Goal: Task Accomplishment & Management: Use online tool/utility

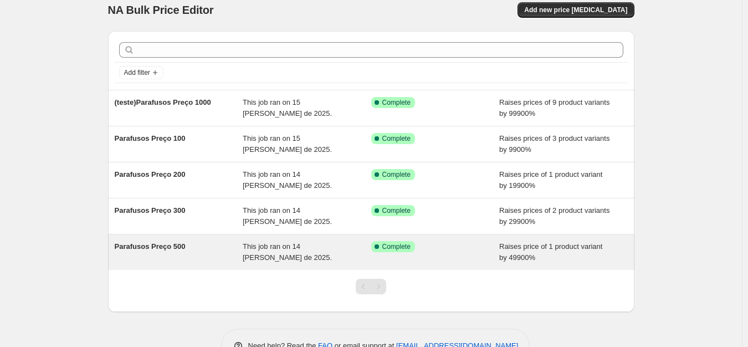
scroll to position [44, 0]
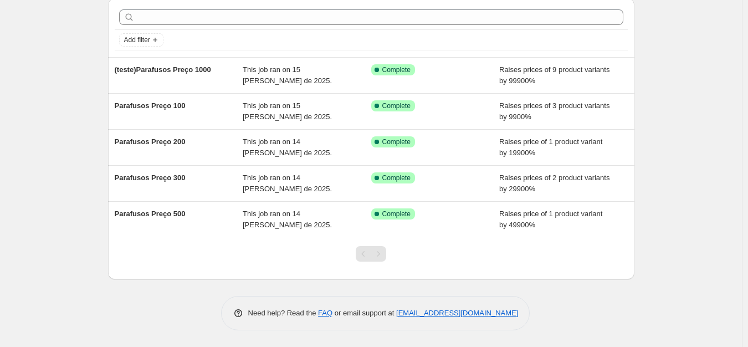
click at [93, 82] on div "NA Bulk Price Editor. This page is ready NA Bulk Price Editor Add new price [ME…" at bounding box center [371, 151] width 742 height 390
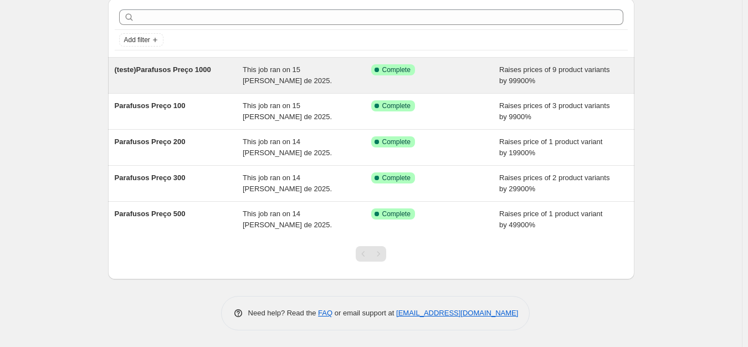
click at [157, 69] on span "(teste)Parafusos Preço 1000" at bounding box center [163, 69] width 96 height 8
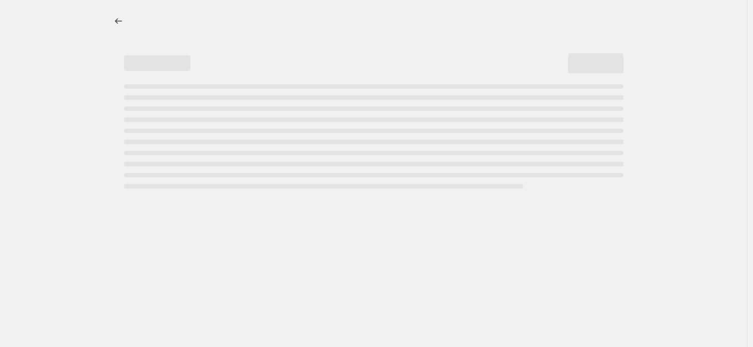
select select "percentage"
select select "no_change"
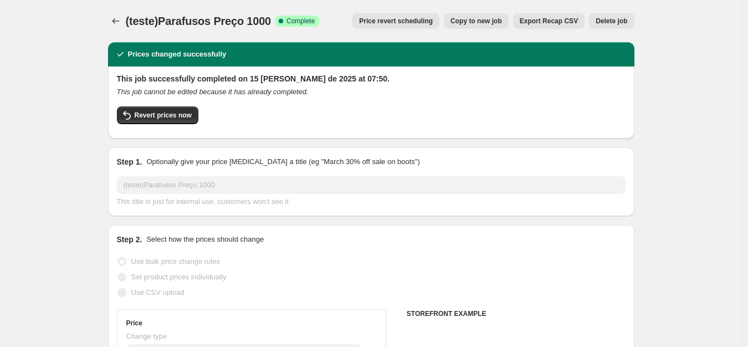
select select "collection"
click at [171, 122] on button "Revert prices now" at bounding box center [157, 115] width 81 height 18
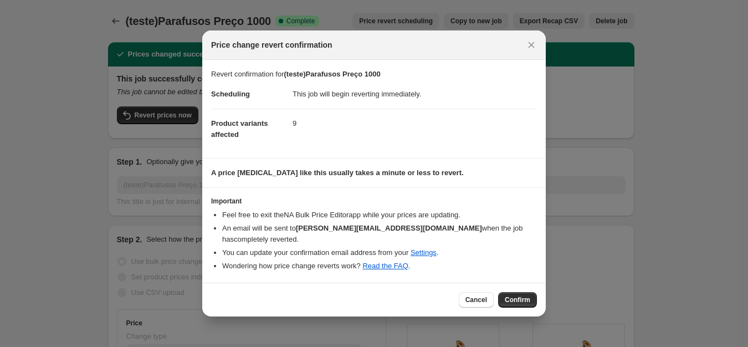
click at [521, 306] on button "Confirm" at bounding box center [517, 300] width 39 height 16
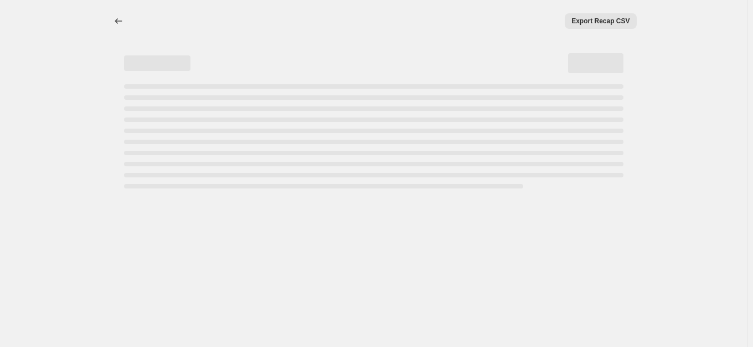
select select "percentage"
select select "no_change"
select select "collection"
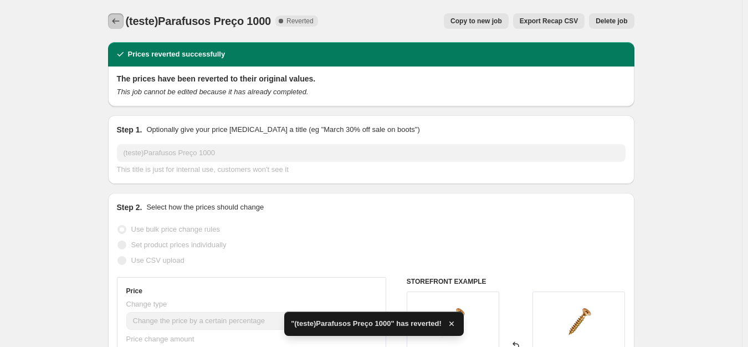
click at [115, 16] on icon "Price change jobs" at bounding box center [115, 21] width 11 height 11
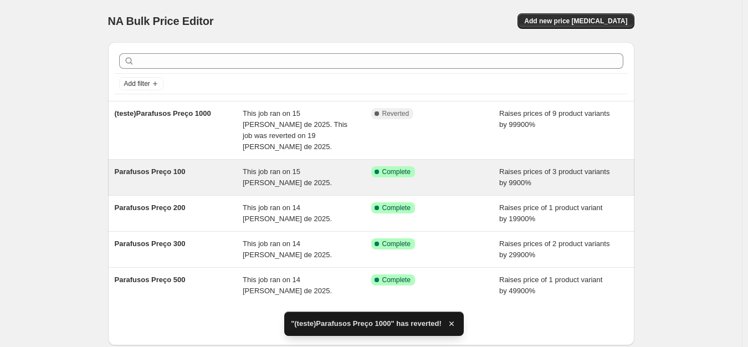
click at [234, 178] on div "Parafusos Preço 100 This job ran on 15 [PERSON_NAME] de 2025. Success Complete …" at bounding box center [371, 177] width 526 height 35
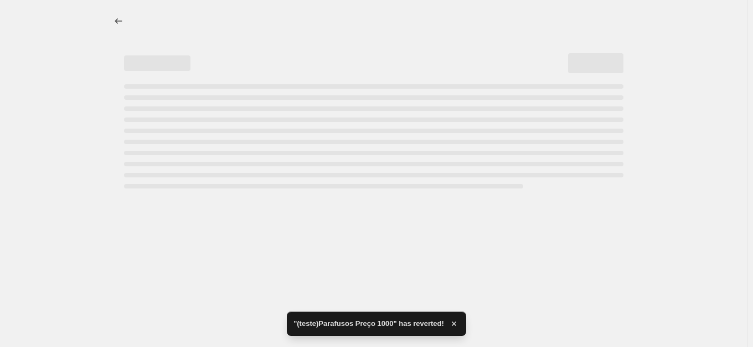
select select "percentage"
select select "collection"
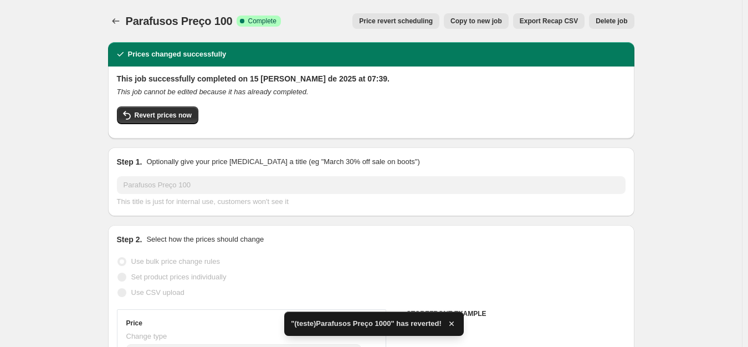
click at [172, 125] on div "Revert prices now" at bounding box center [371, 117] width 508 height 23
click at [176, 118] on span "Revert prices now" at bounding box center [163, 115] width 57 height 9
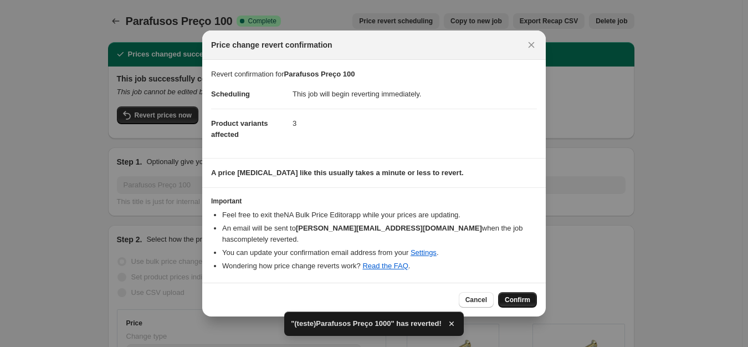
click at [506, 299] on span "Confirm" at bounding box center [517, 299] width 25 height 9
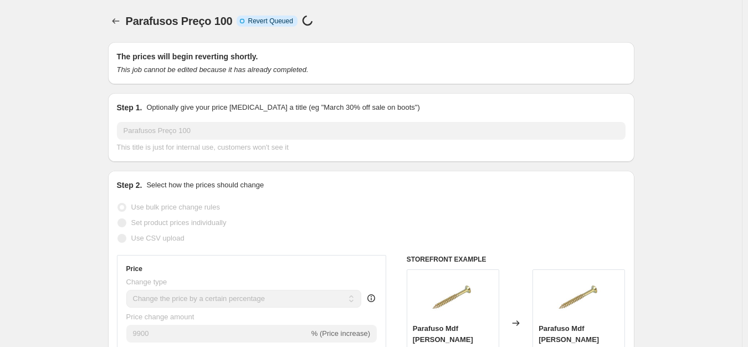
select select "percentage"
select select "collection"
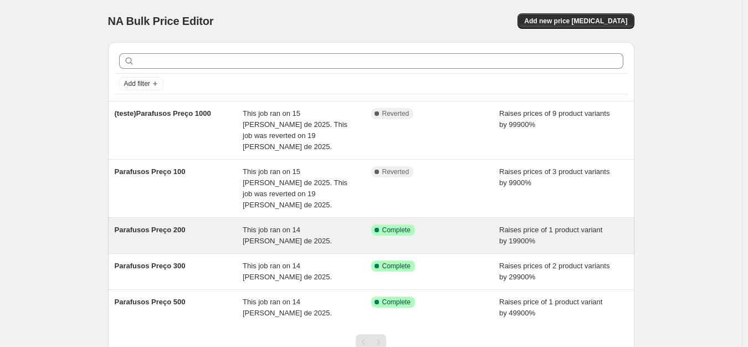
scroll to position [66, 0]
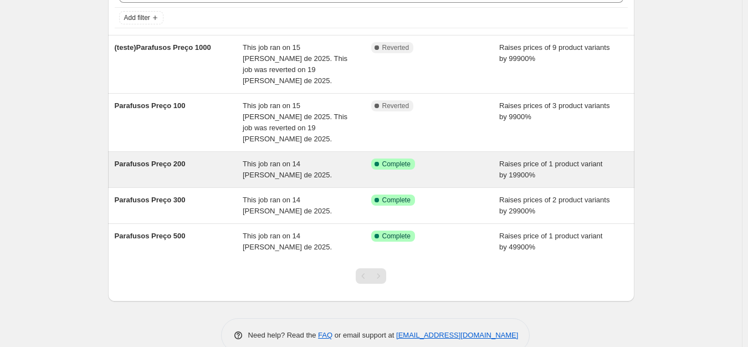
click at [287, 160] on span "This job ran on 14 [PERSON_NAME] de 2025." at bounding box center [287, 169] width 89 height 19
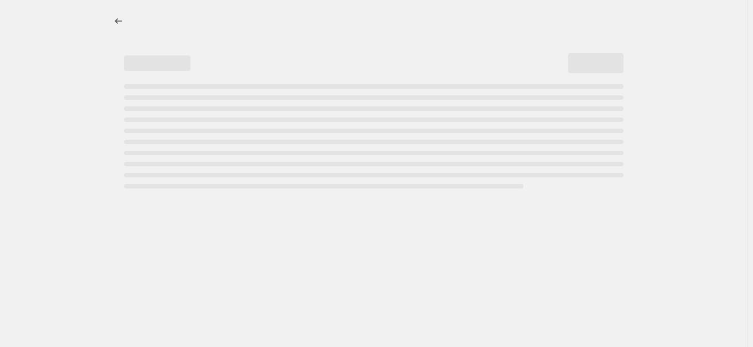
select select "percentage"
select select "collection"
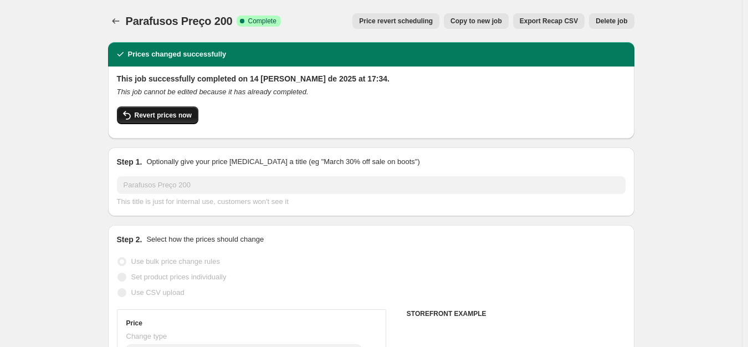
click at [164, 112] on span "Revert prices now" at bounding box center [163, 115] width 57 height 9
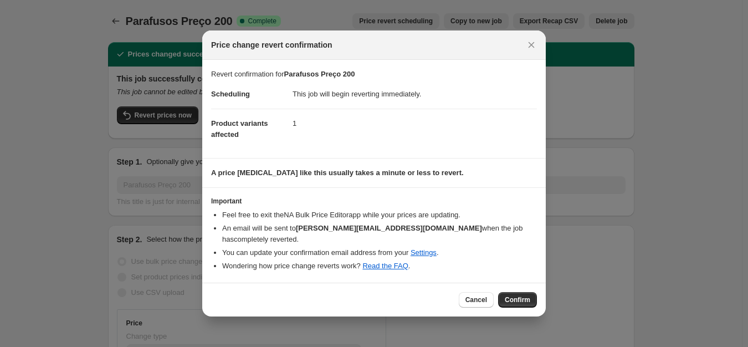
click at [518, 293] on button "Confirm" at bounding box center [517, 300] width 39 height 16
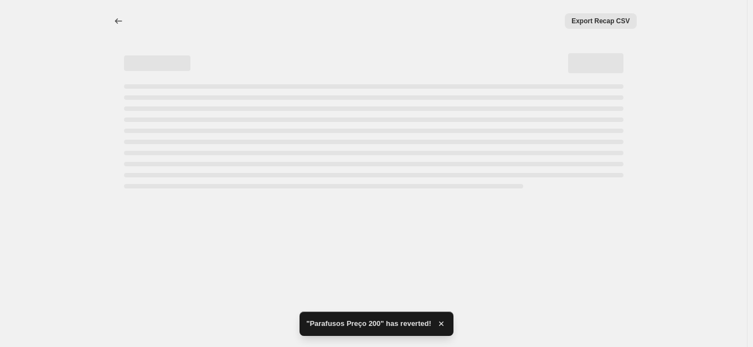
select select "percentage"
select select "collection"
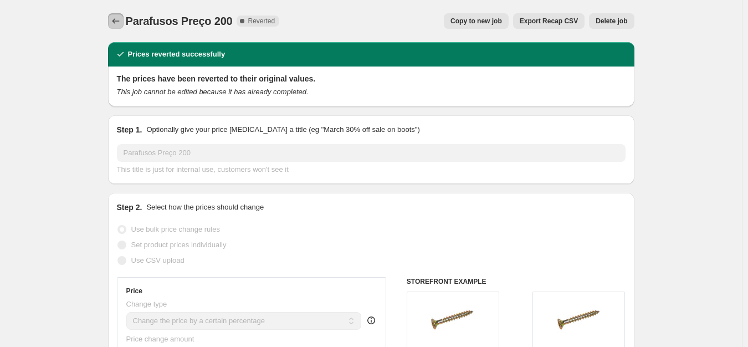
click at [124, 20] on button "Price change jobs" at bounding box center [116, 21] width 16 height 16
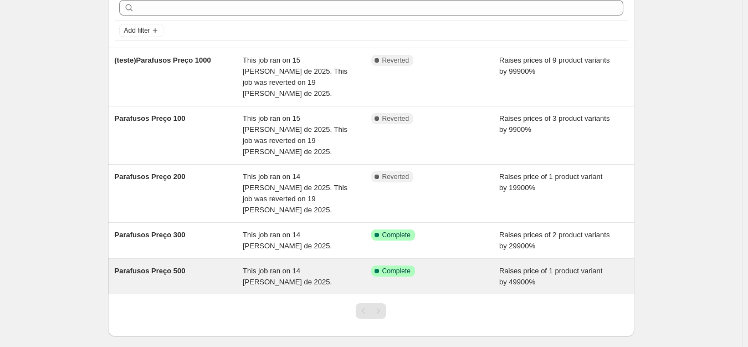
scroll to position [77, 0]
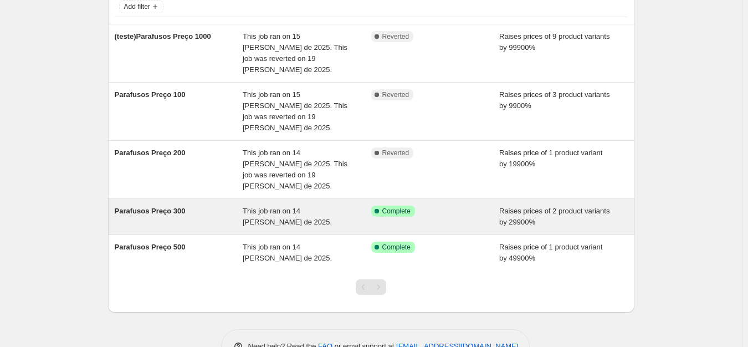
click at [273, 207] on span "This job ran on 14 [PERSON_NAME] de 2025." at bounding box center [287, 216] width 89 height 19
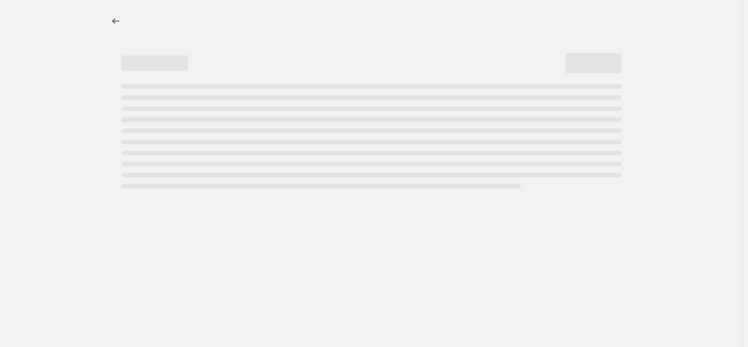
select select "percentage"
select select "collection"
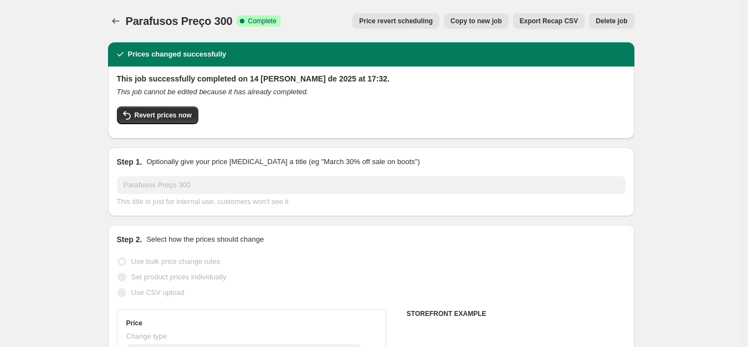
click at [151, 100] on div "This job successfully completed on 14 [PERSON_NAME] de 2025 at 17:32. This job …" at bounding box center [371, 101] width 508 height 56
click at [165, 109] on button "Revert prices now" at bounding box center [157, 115] width 81 height 18
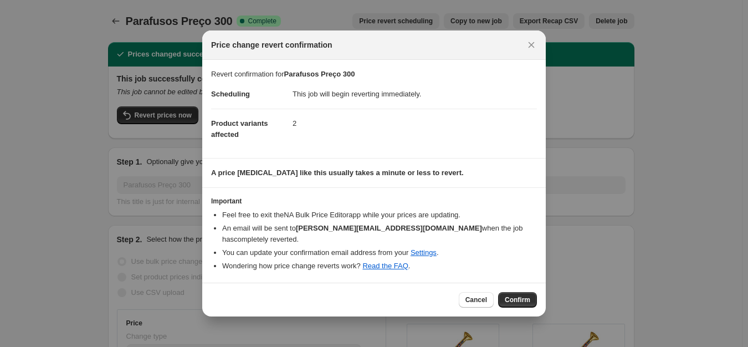
click at [520, 310] on div "Cancel Confirm" at bounding box center [373, 299] width 343 height 34
click at [511, 274] on section "Important Feel free to exit the NA Bulk Price Editor app while your prices are …" at bounding box center [373, 235] width 343 height 94
click at [539, 293] on div "Cancel Confirm" at bounding box center [373, 299] width 343 height 34
click at [521, 300] on span "Confirm" at bounding box center [517, 299] width 25 height 9
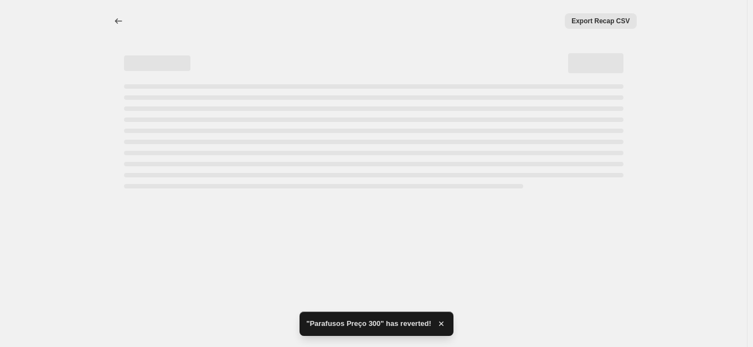
select select "percentage"
select select "collection"
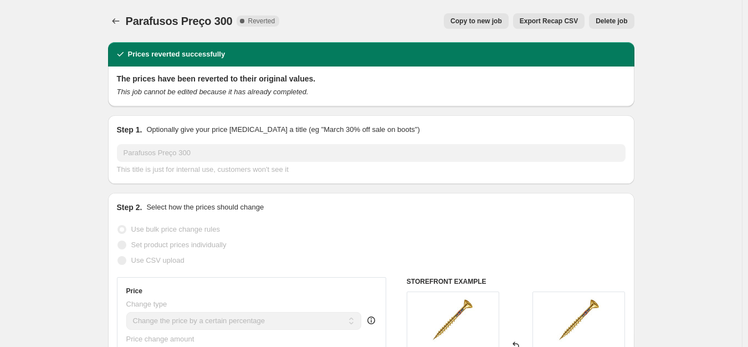
click at [117, 18] on icon "Price change jobs" at bounding box center [115, 21] width 11 height 11
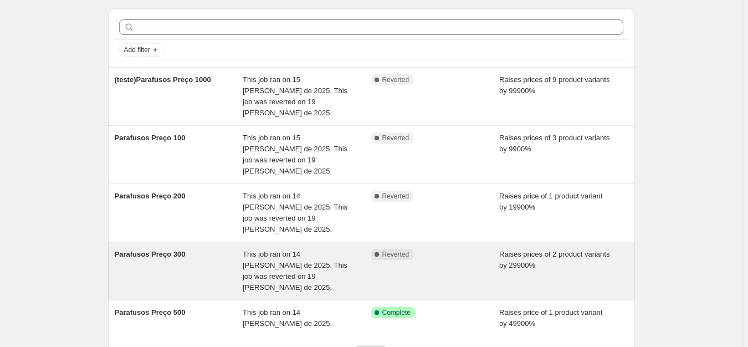
scroll to position [88, 0]
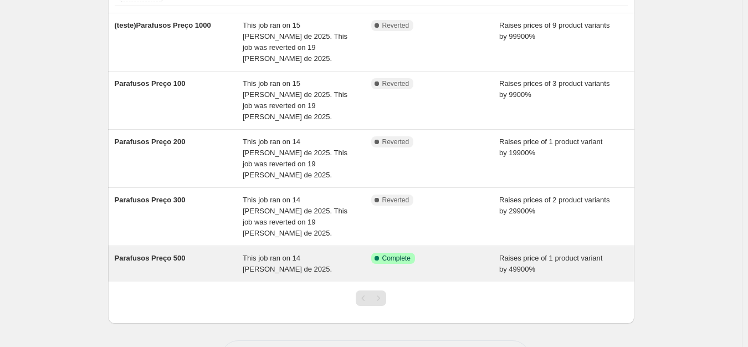
click at [305, 253] on div "This job ran on 14 [PERSON_NAME] de 2025." at bounding box center [307, 264] width 128 height 22
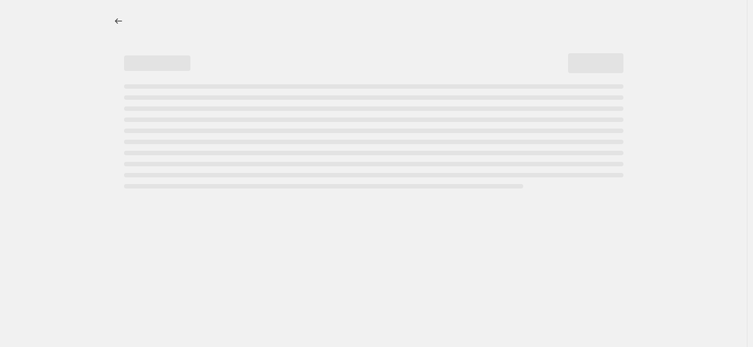
select select "percentage"
select select "collection"
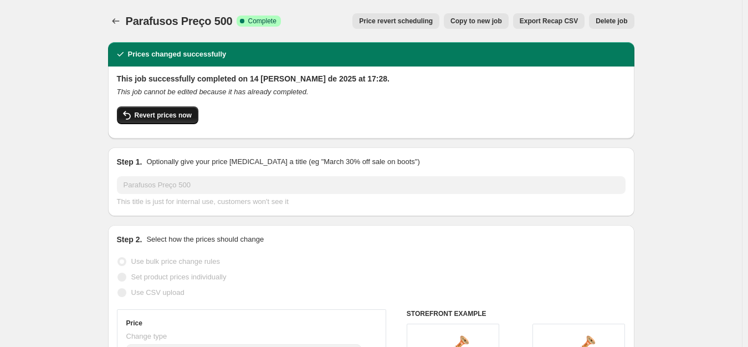
click at [156, 110] on button "Revert prices now" at bounding box center [157, 115] width 81 height 18
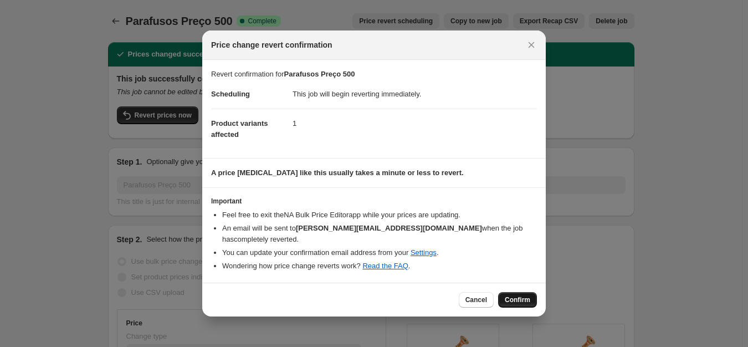
click at [515, 294] on button "Confirm" at bounding box center [517, 300] width 39 height 16
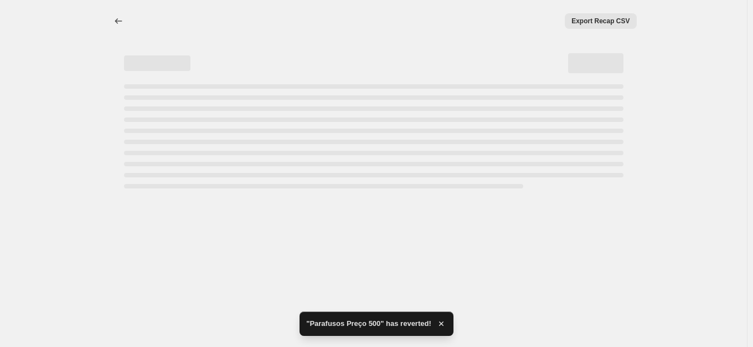
select select "percentage"
select select "collection"
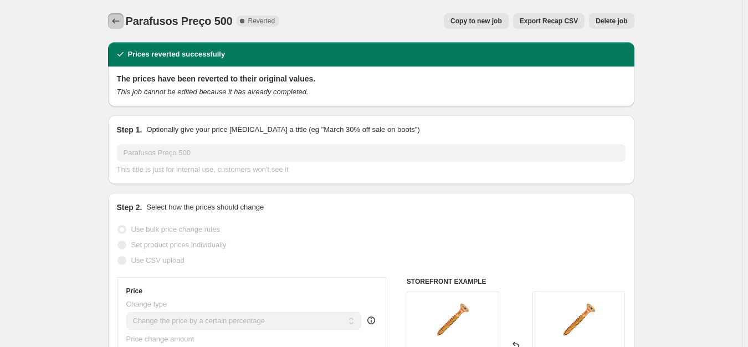
click at [115, 19] on icon "Price change jobs" at bounding box center [115, 21] width 11 height 11
